Goal: Check status: Check status

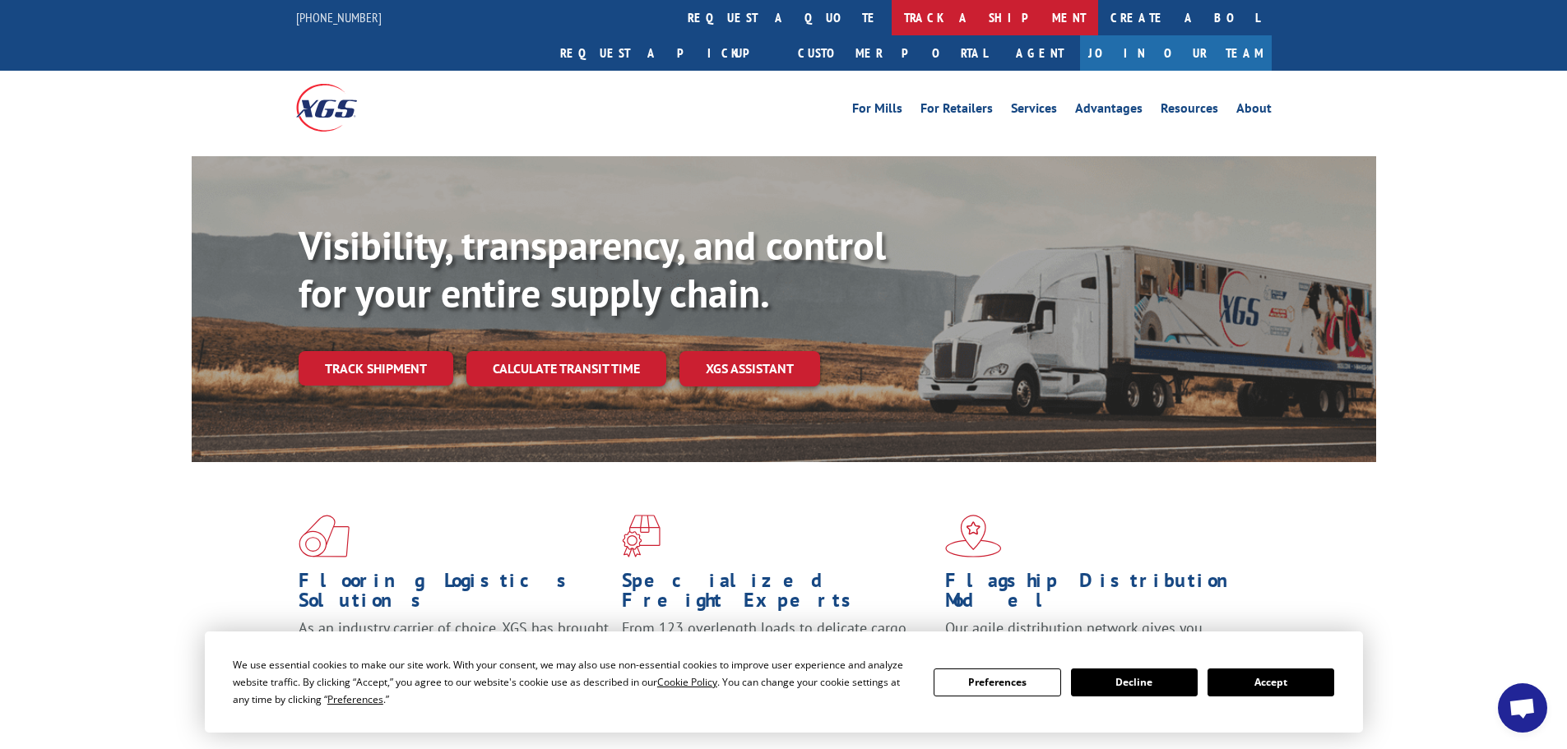
click at [892, 8] on link "track a shipment" at bounding box center [995, 17] width 206 height 35
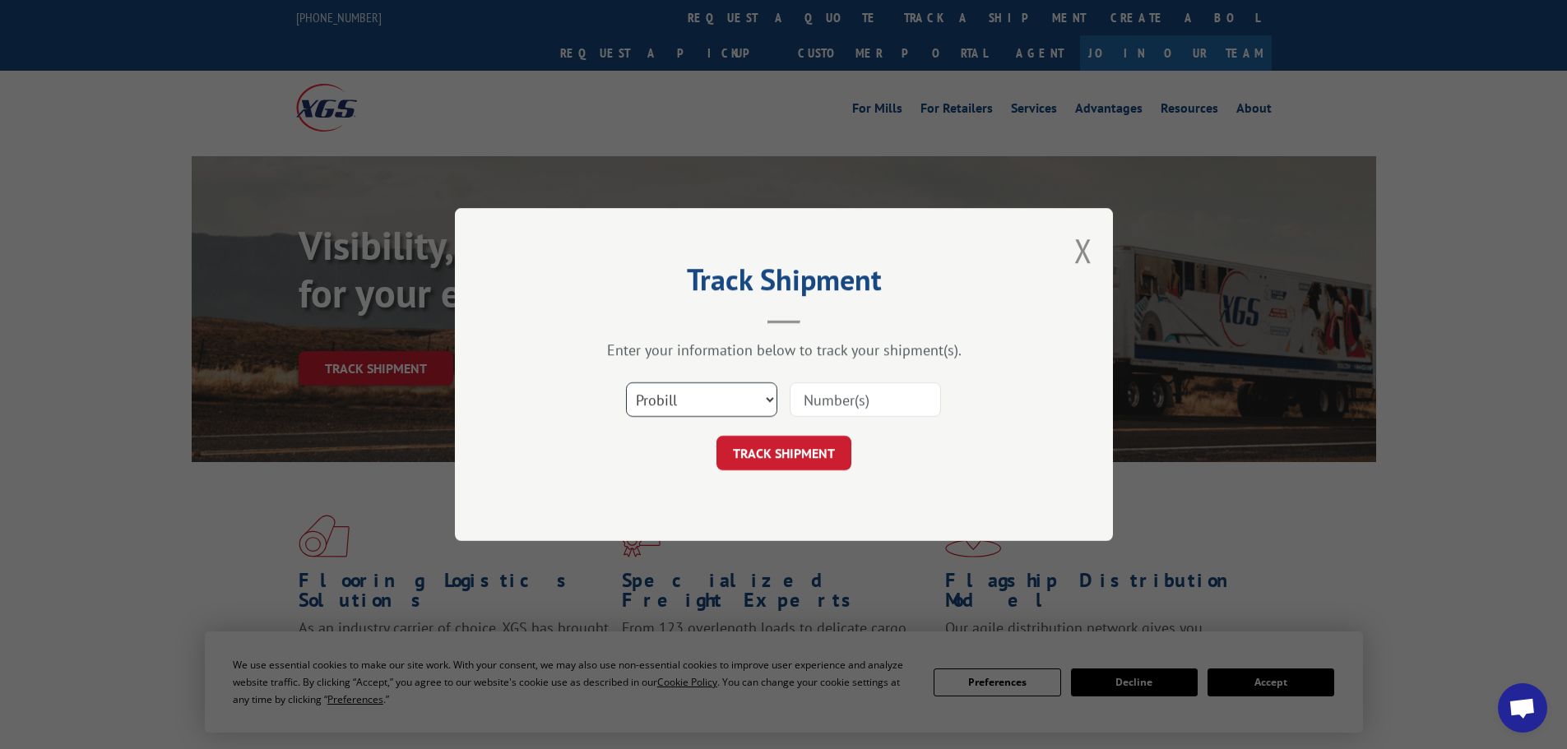
drag, startPoint x: 688, startPoint y: 399, endPoint x: 689, endPoint y: 413, distance: 14.0
click at [689, 401] on select "Select category... Probill BOL PO" at bounding box center [701, 400] width 151 height 35
select select "bol"
click at [626, 383] on select "Select category... Probill BOL PO" at bounding box center [701, 400] width 151 height 35
click at [838, 395] on input at bounding box center [865, 400] width 151 height 35
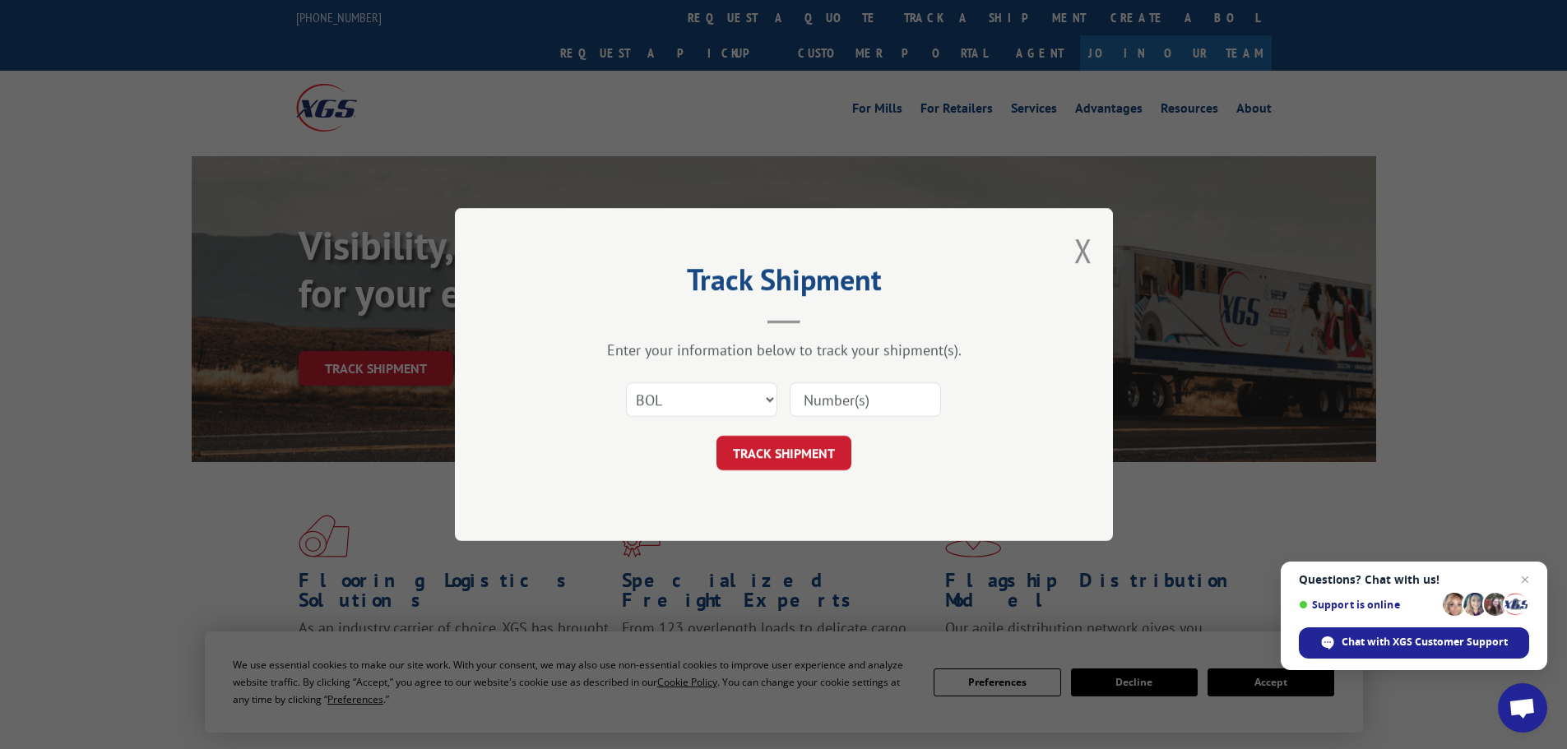
paste input "5990039"
type input "5990039"
click at [795, 452] on button "TRACK SHIPMENT" at bounding box center [784, 453] width 135 height 35
